Goal: Contribute content: Contribute content

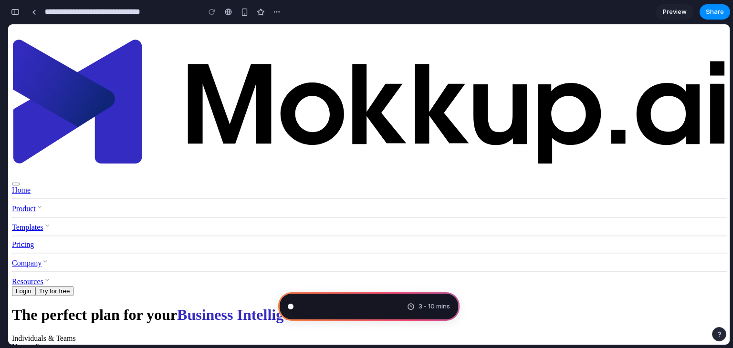
type input "**********"
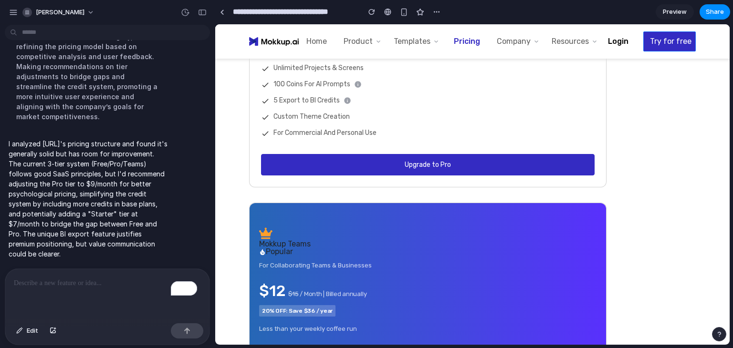
scroll to position [789, 0]
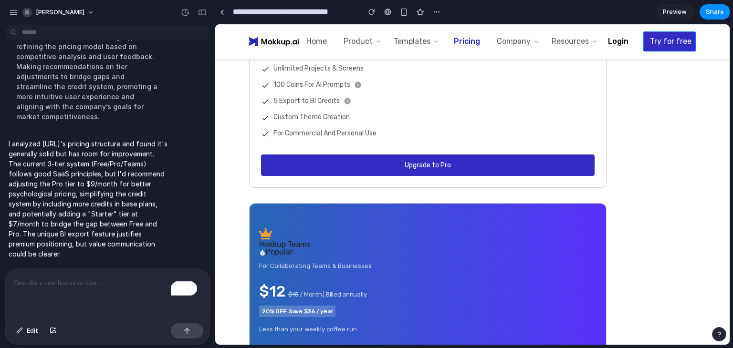
click at [63, 281] on p "To enrich screen reader interactions, please activate Accessibility in Grammarl…" at bounding box center [107, 283] width 187 height 11
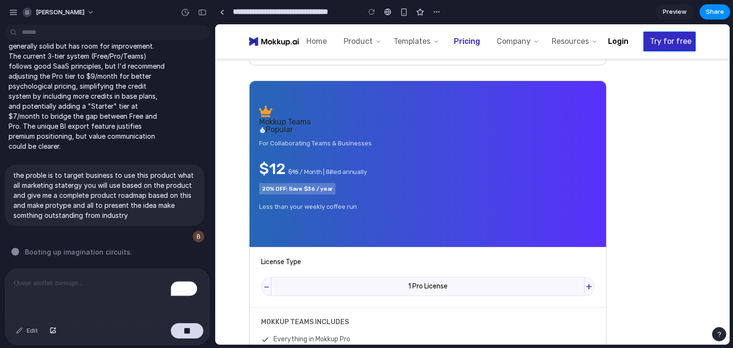
scroll to position [913, 0]
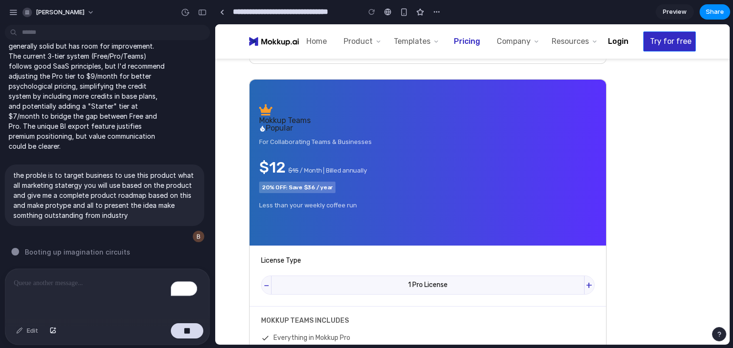
click at [315, 37] on link "Home" at bounding box center [316, 41] width 21 height 9
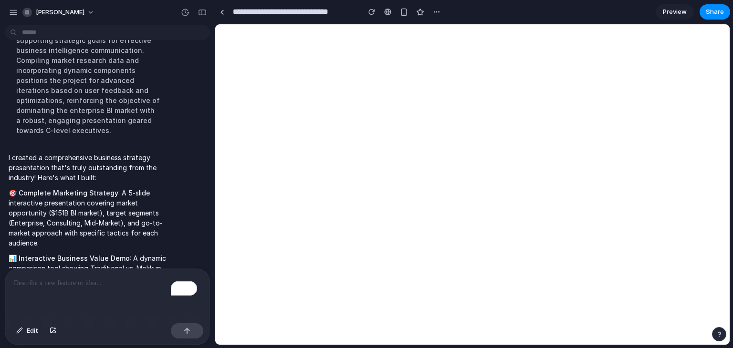
scroll to position [0, 0]
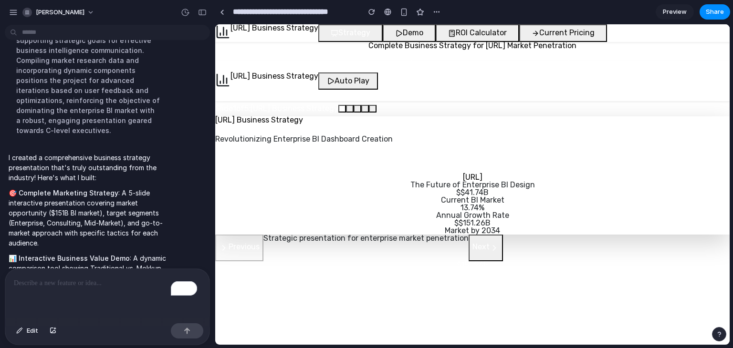
click at [354, 81] on span "Auto Play" at bounding box center [351, 81] width 35 height 8
click at [356, 81] on span "Pause" at bounding box center [345, 81] width 22 height 8
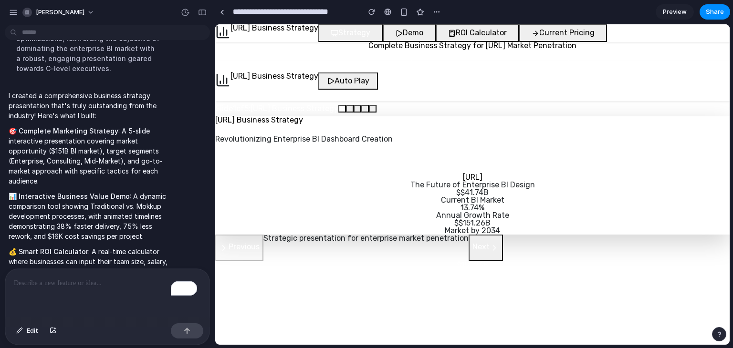
scroll to position [495, 0]
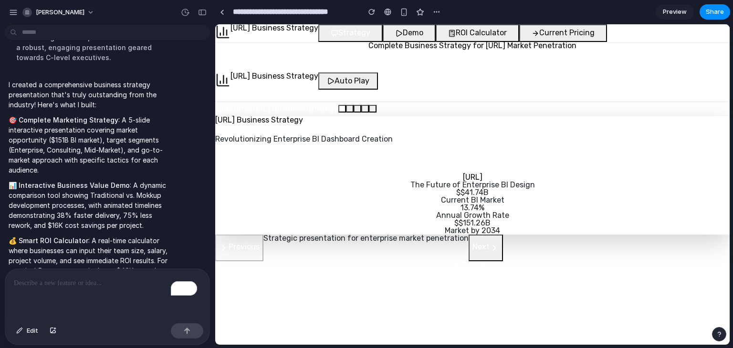
click at [489, 248] on icon at bounding box center [494, 248] width 10 height 10
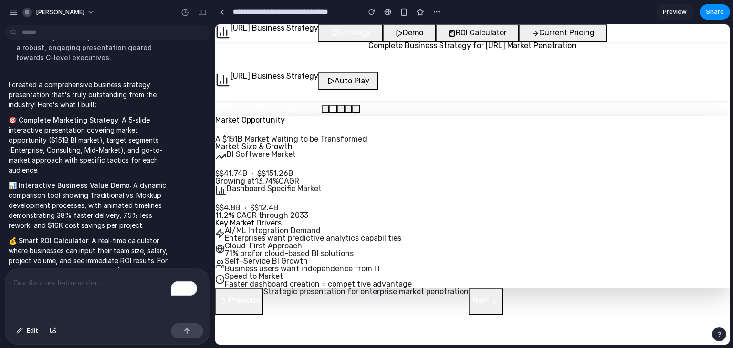
click at [489, 304] on icon at bounding box center [494, 302] width 10 height 10
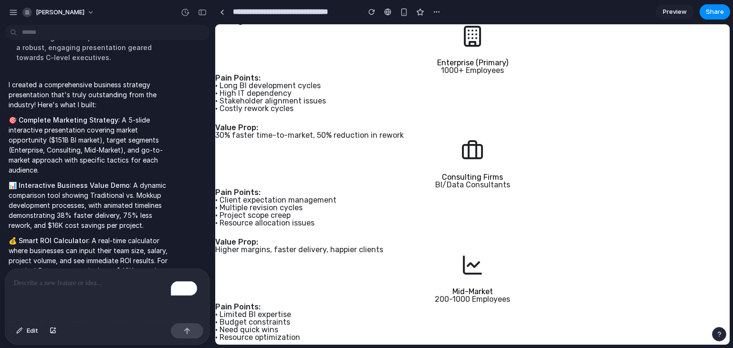
scroll to position [229, 0]
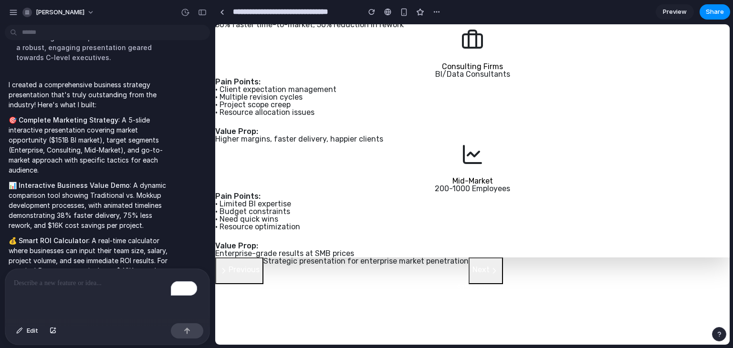
click at [481, 287] on div "$151.26B" at bounding box center [472, 288] width 514 height 8
click at [489, 272] on icon at bounding box center [494, 271] width 10 height 10
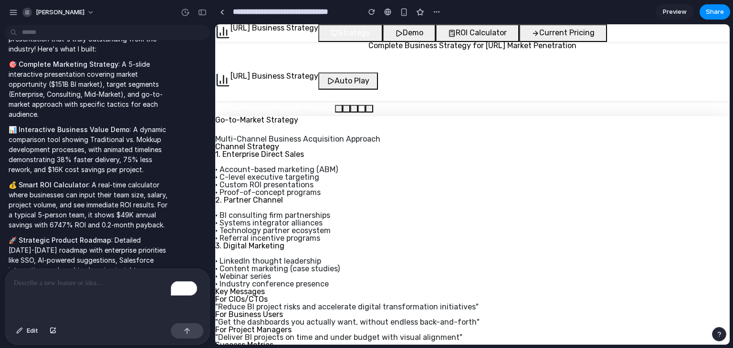
scroll to position [551, 0]
